Goal: Find contact information: Find contact information

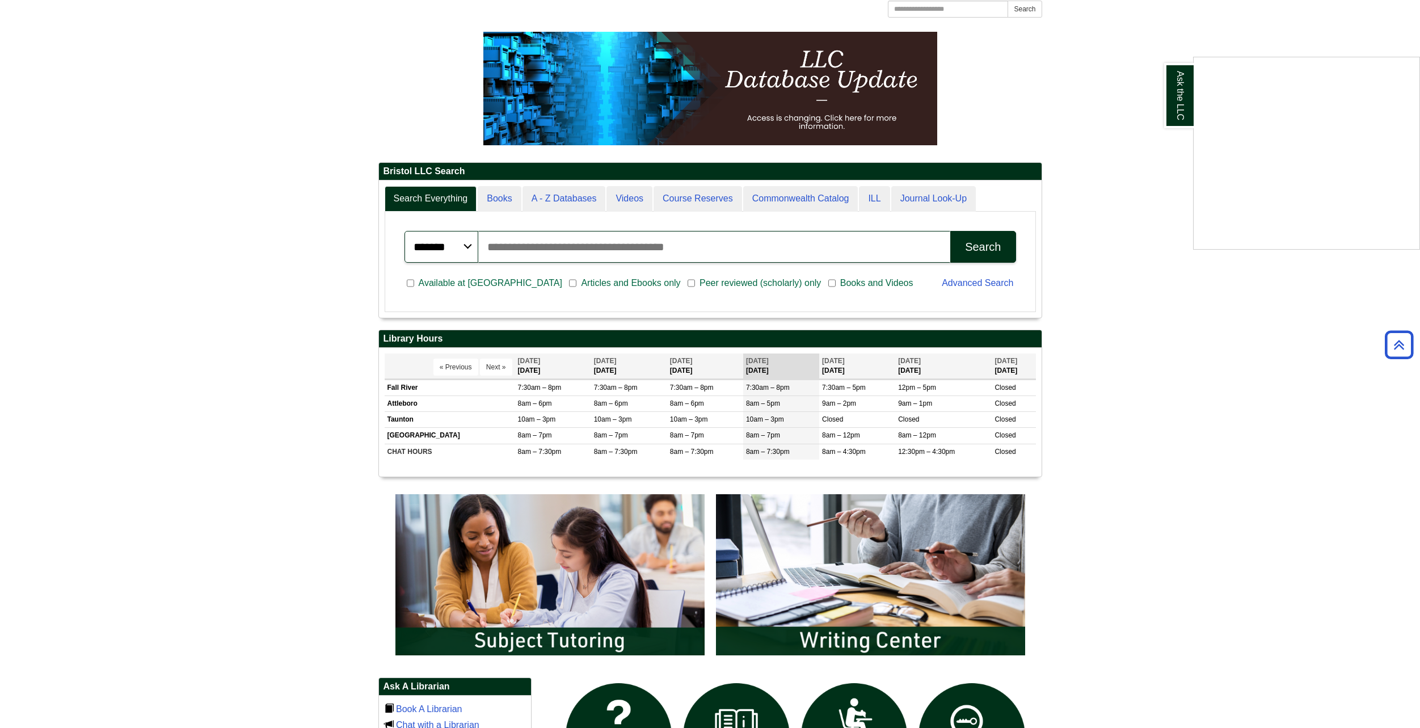
scroll to position [363, 0]
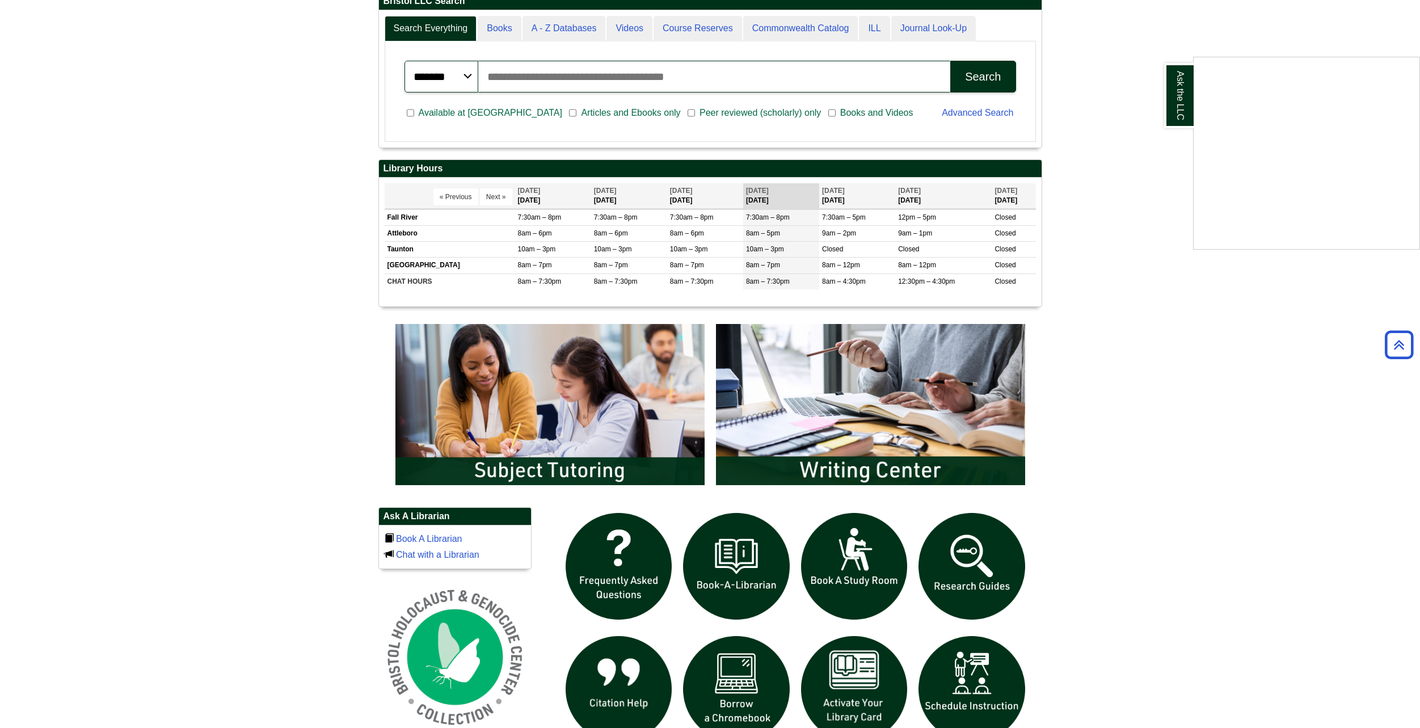
click at [891, 470] on div "Ask the LLC" at bounding box center [710, 364] width 1420 height 728
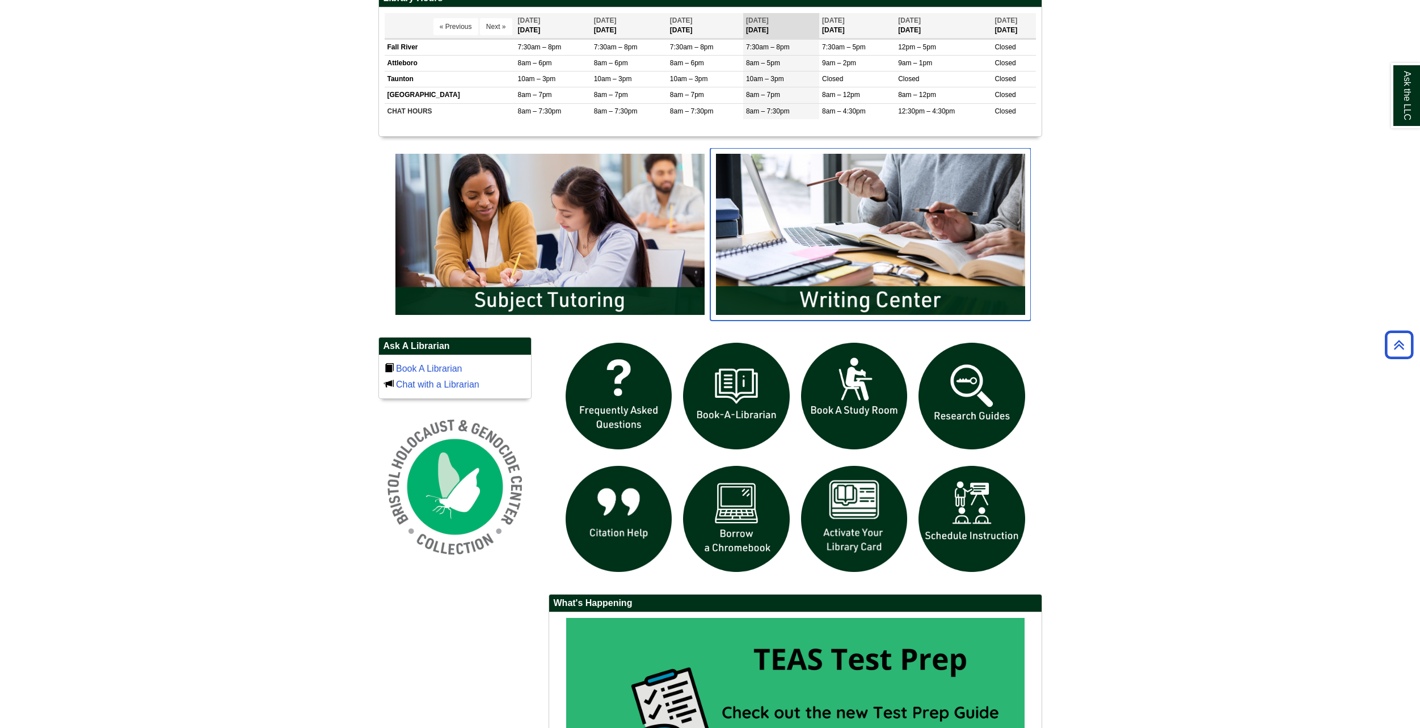
click at [870, 291] on img "slideshow" at bounding box center [870, 234] width 321 height 172
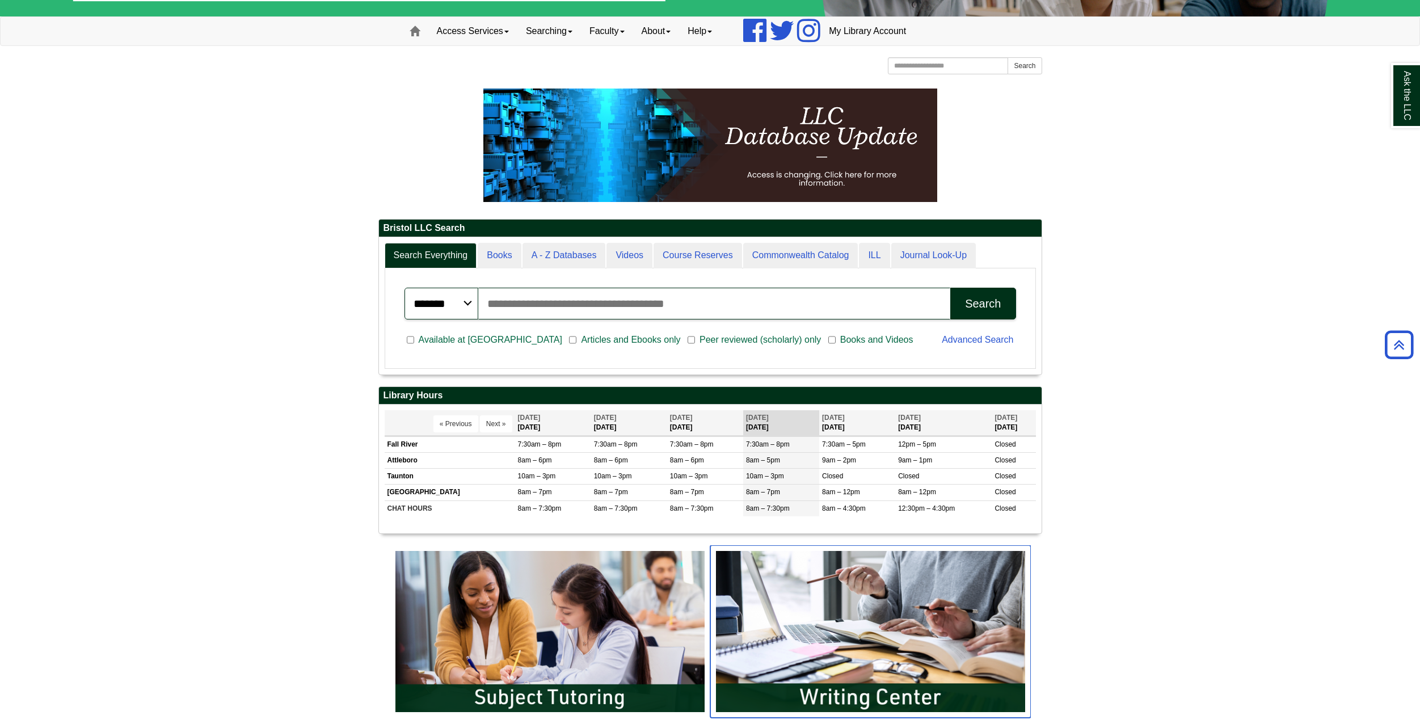
scroll to position [136, 663]
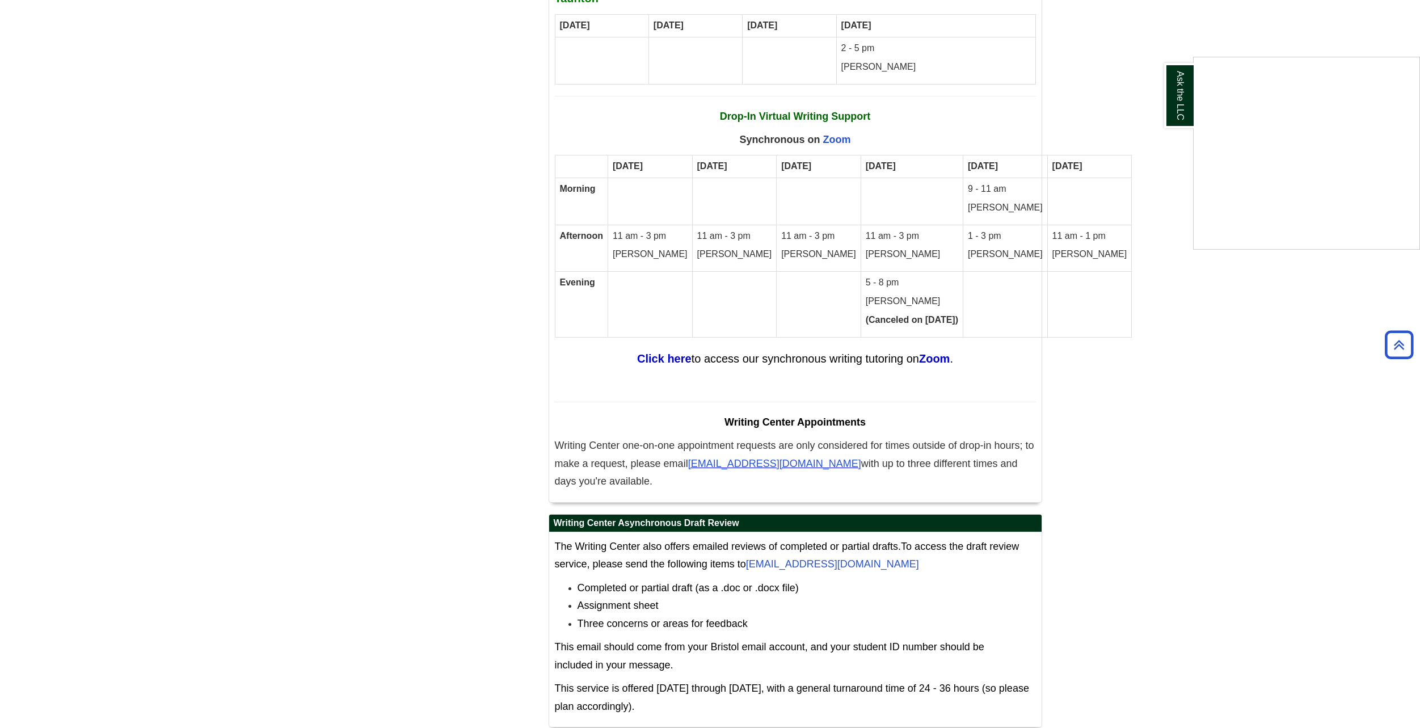
scroll to position [6984, 0]
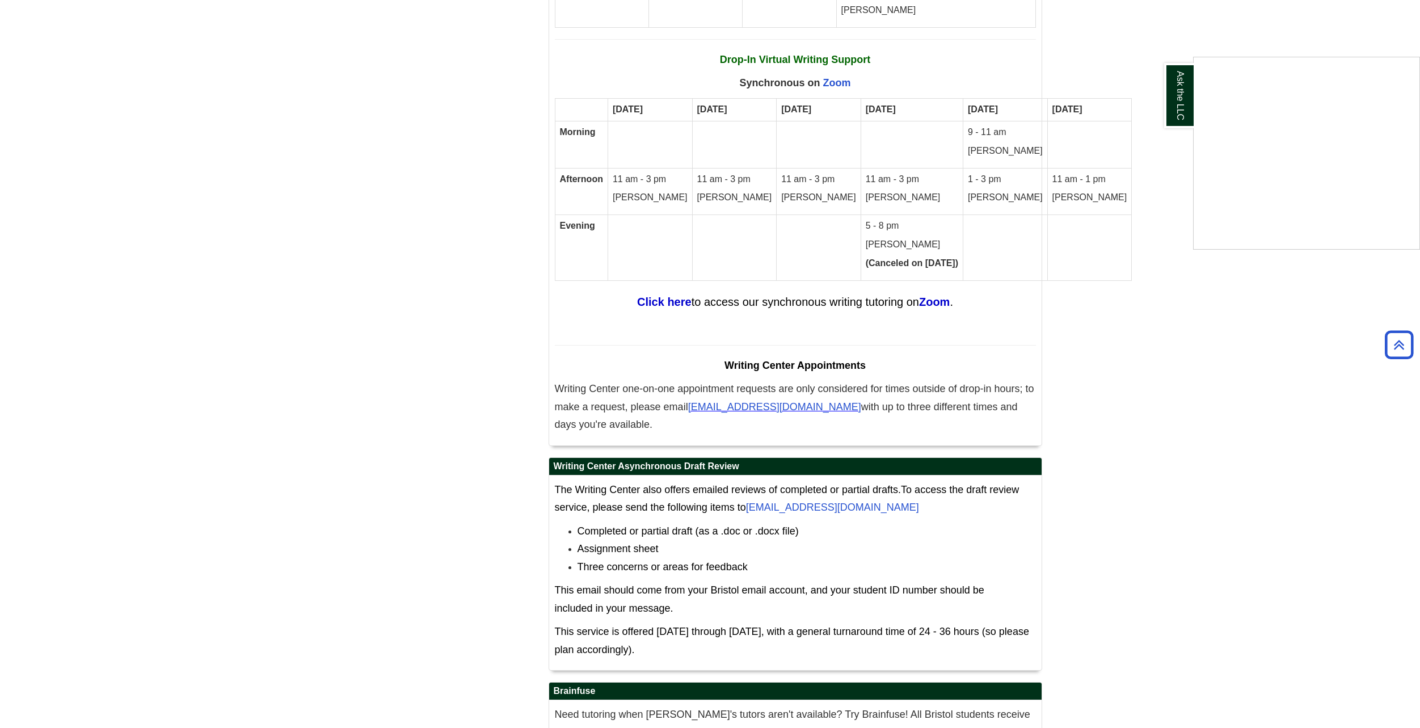
click at [799, 432] on div "Ask the LLC" at bounding box center [710, 364] width 1420 height 728
click at [799, 502] on link "[EMAIL_ADDRESS][DOMAIN_NAME]" at bounding box center [832, 507] width 173 height 11
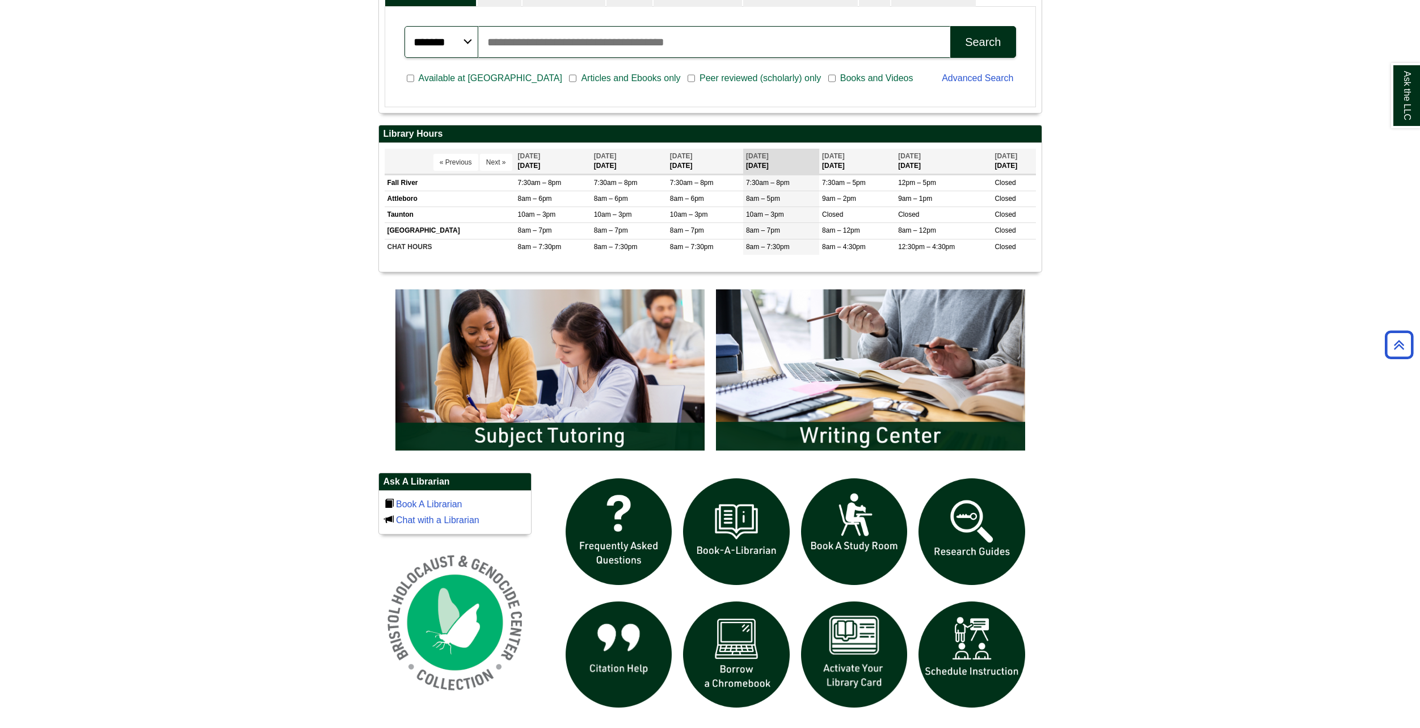
scroll to position [454, 0]
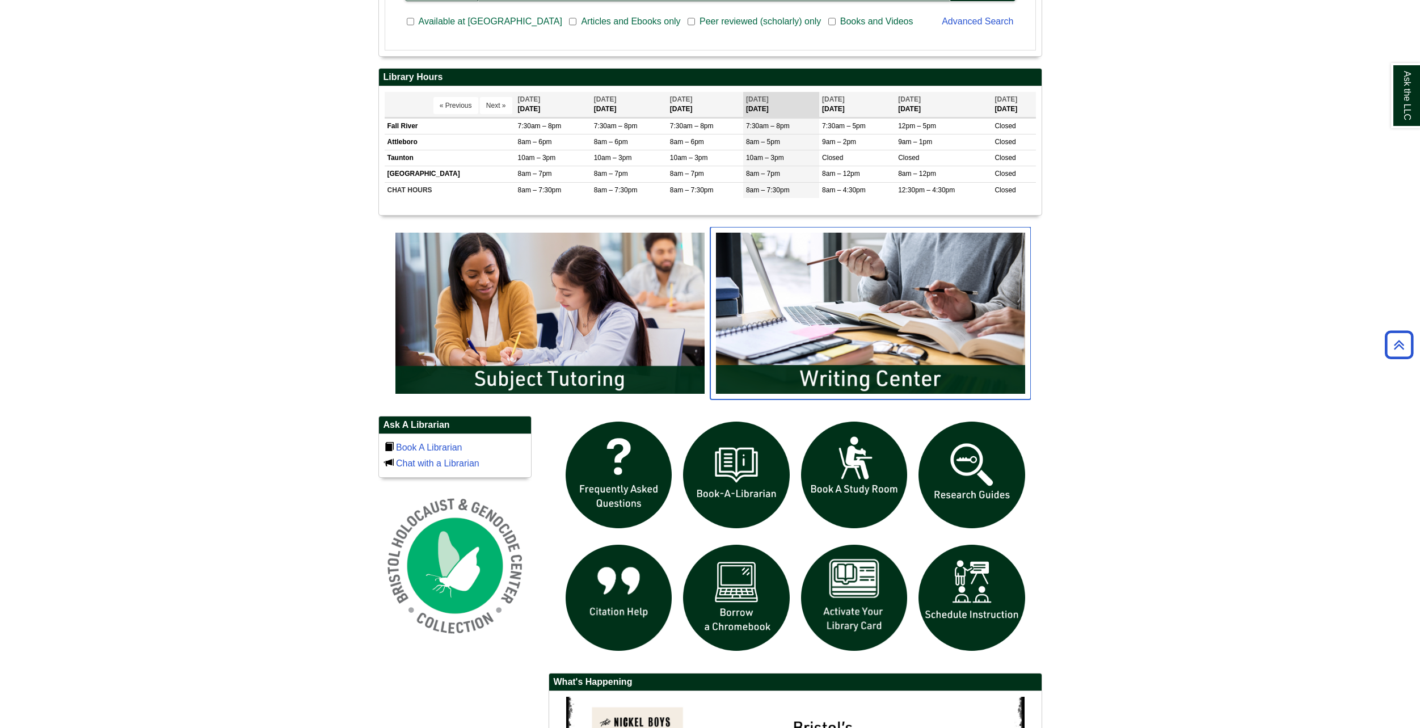
click at [889, 310] on img "slideshow" at bounding box center [870, 313] width 321 height 172
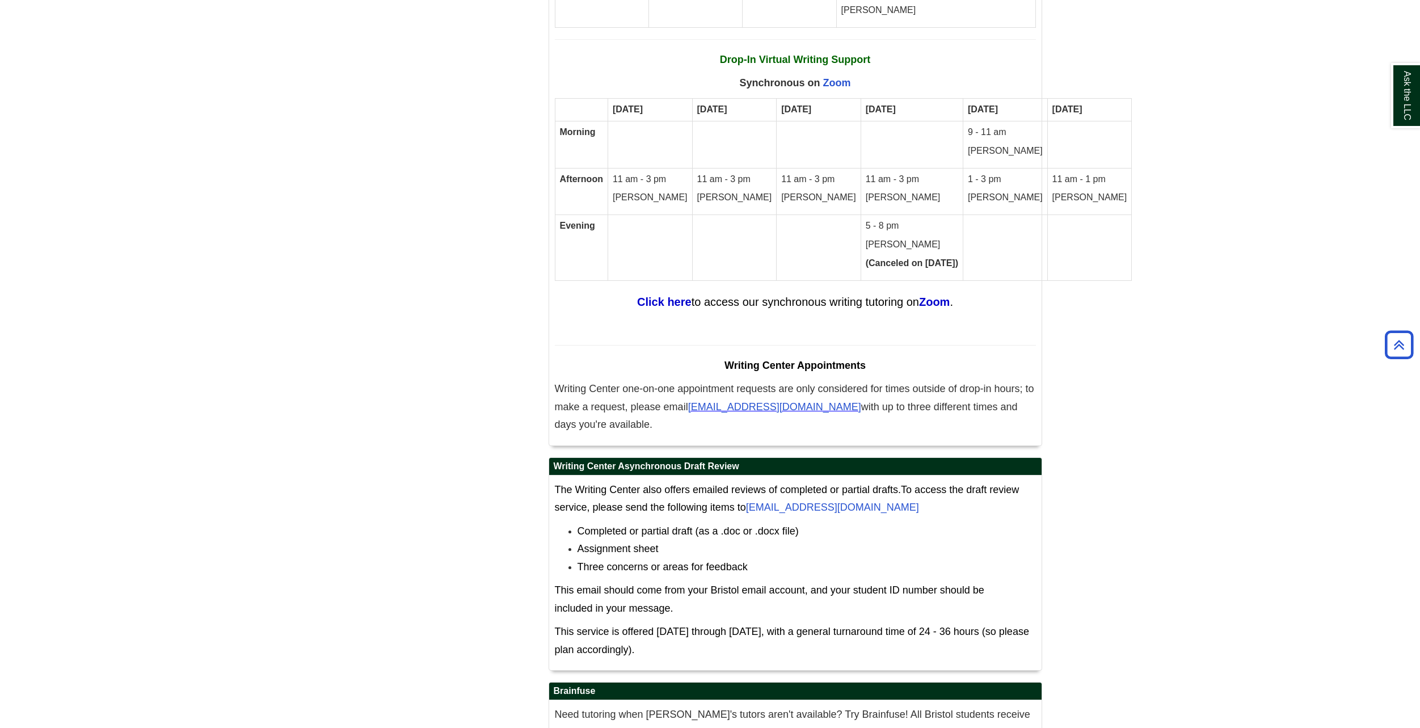
scroll to position [7077, 0]
